Goal: Information Seeking & Learning: Learn about a topic

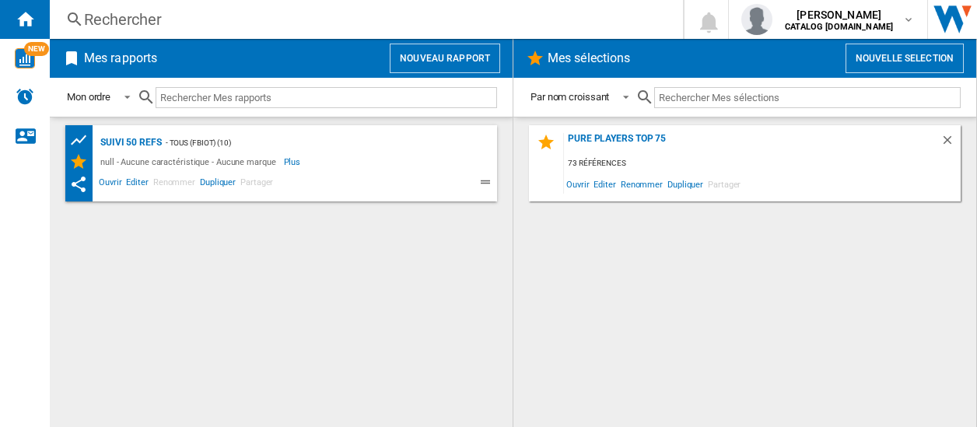
click at [171, 18] on div "Rechercher" at bounding box center [363, 20] width 559 height 22
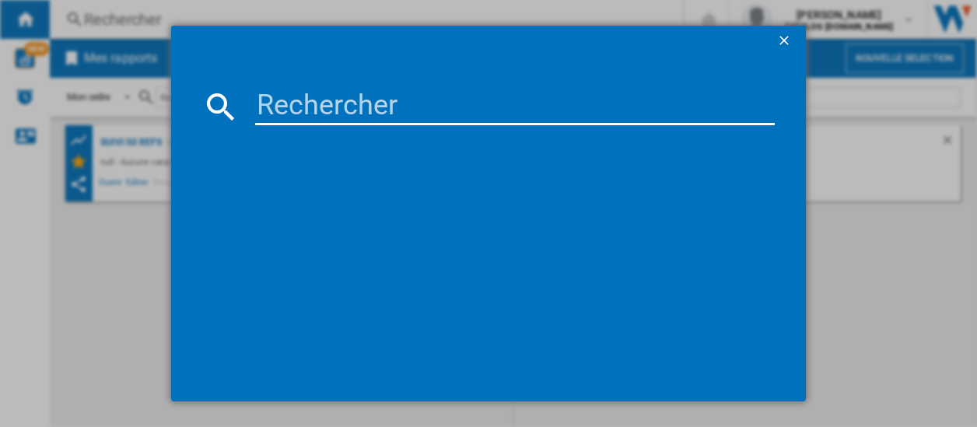
click at [285, 116] on input at bounding box center [515, 106] width 520 height 37
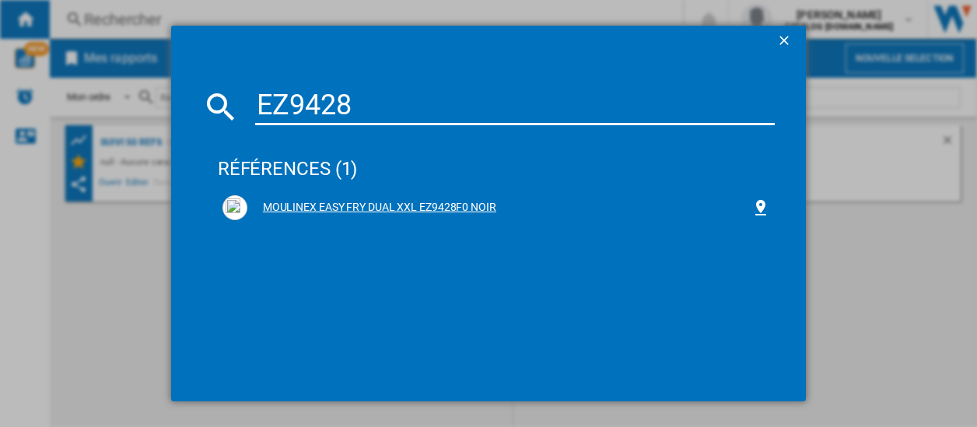
type input "EZ9428"
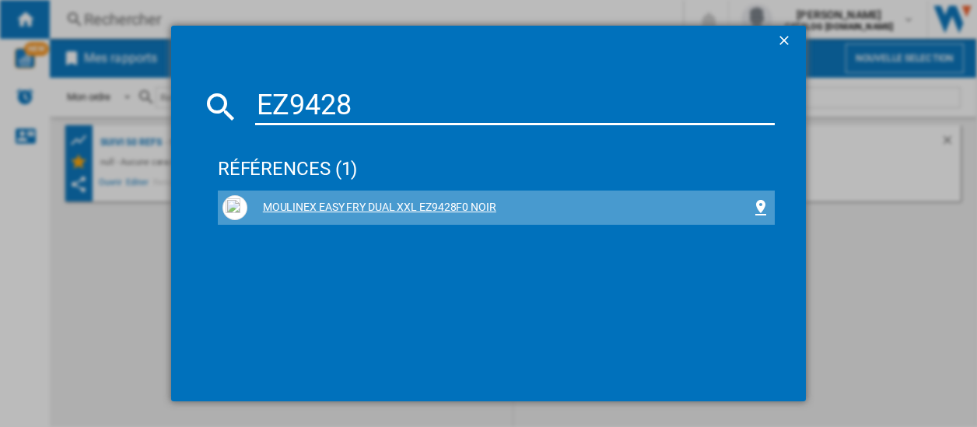
click at [352, 209] on div "MOULINEX EASY FRY DUAL XXL EZ9428F0 NOIR" at bounding box center [499, 208] width 504 height 16
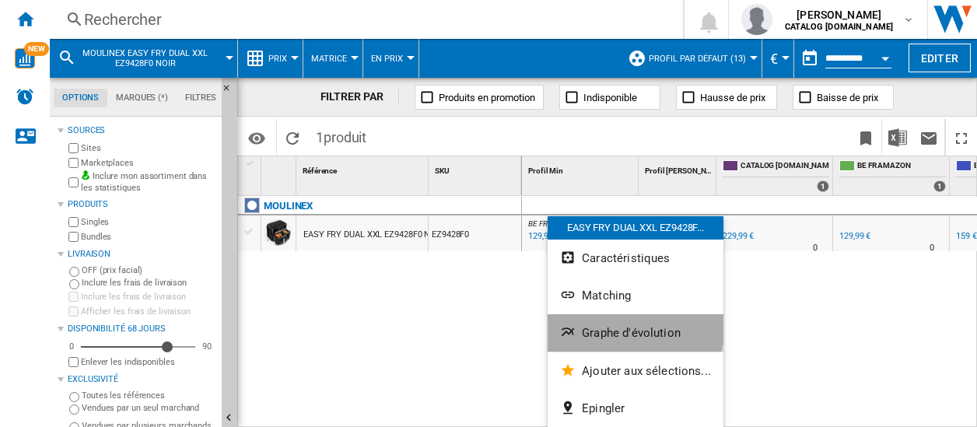
click at [618, 324] on button "Graphe d'évolution" at bounding box center [636, 332] width 176 height 37
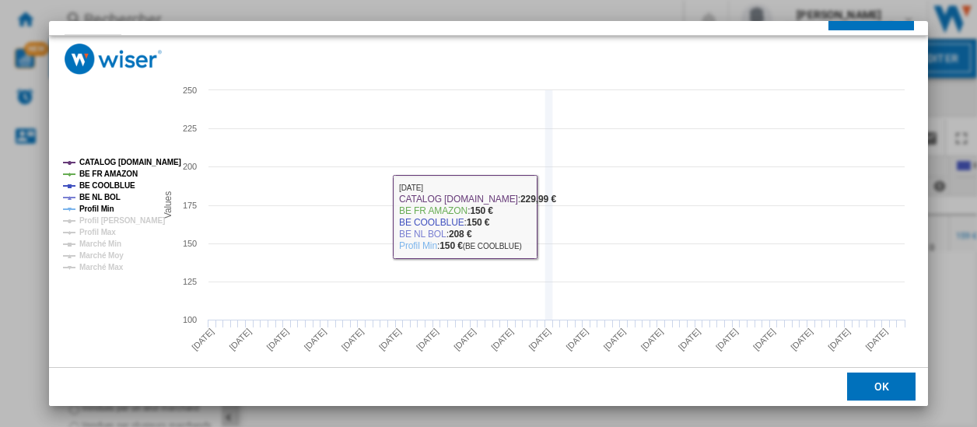
scroll to position [117, 0]
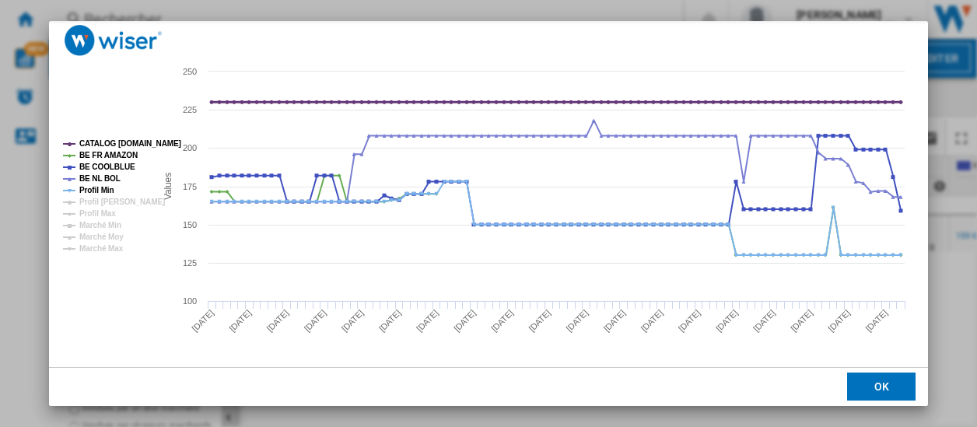
click at [114, 142] on tspan "CATALOG [DOMAIN_NAME]" at bounding box center [130, 143] width 102 height 9
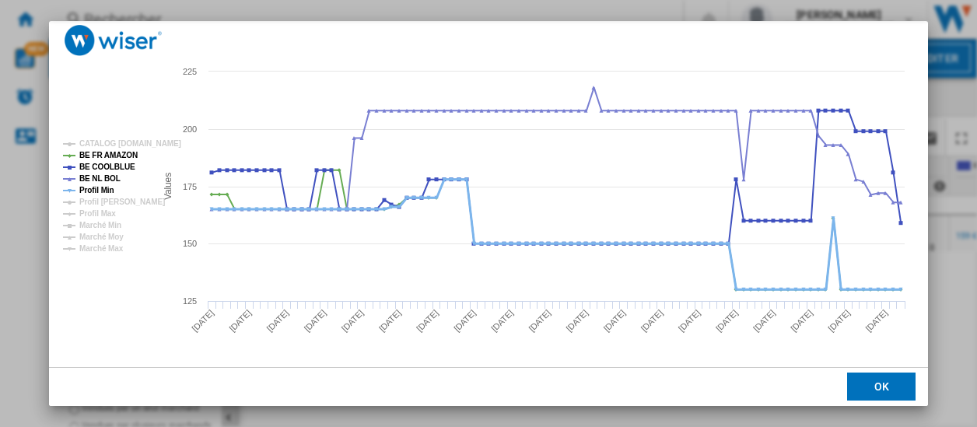
click at [104, 191] on tspan "Profil Min" at bounding box center [96, 190] width 35 height 9
